Goal: Navigation & Orientation: Find specific page/section

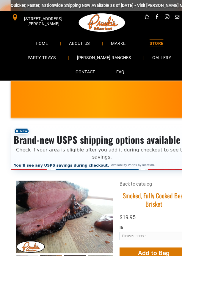
click at [135, 47] on span "MARKET" at bounding box center [134, 48] width 20 height 9
